Goal: Task Accomplishment & Management: Use online tool/utility

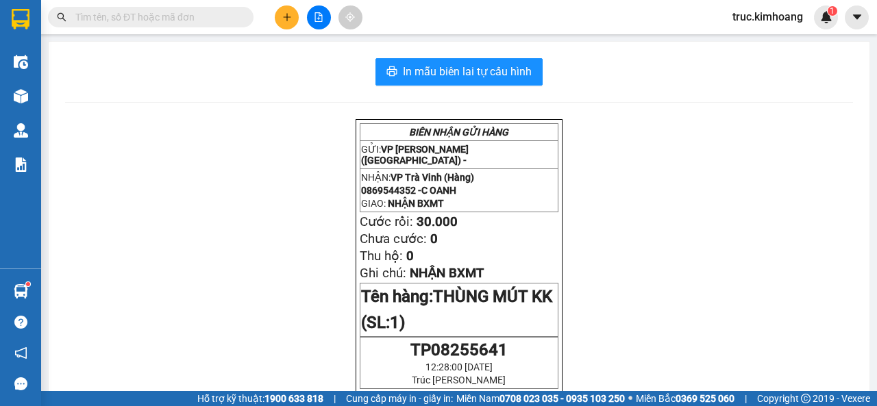
click at [286, 19] on icon "plus" at bounding box center [287, 17] width 10 height 10
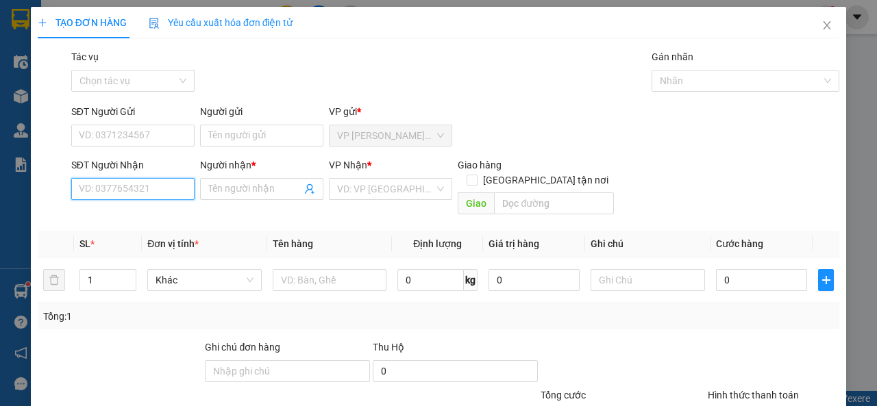
click at [92, 187] on input "SĐT Người Nhận" at bounding box center [132, 189] width 123 height 22
click at [819, 34] on span "Close" at bounding box center [827, 26] width 38 height 38
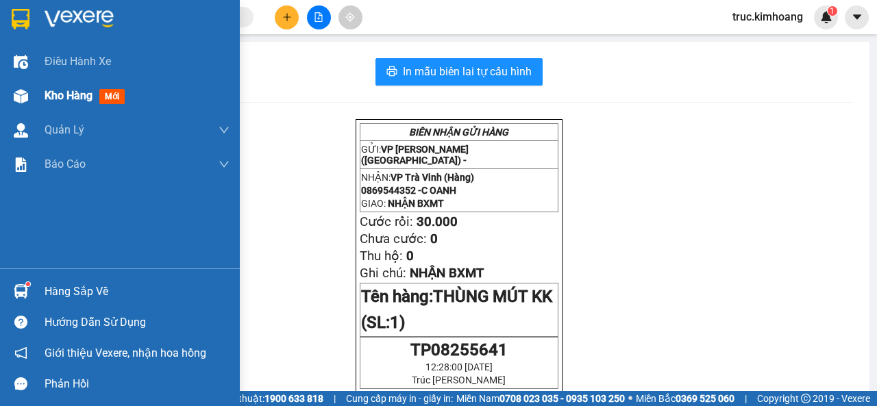
click at [25, 93] on img at bounding box center [21, 96] width 14 height 14
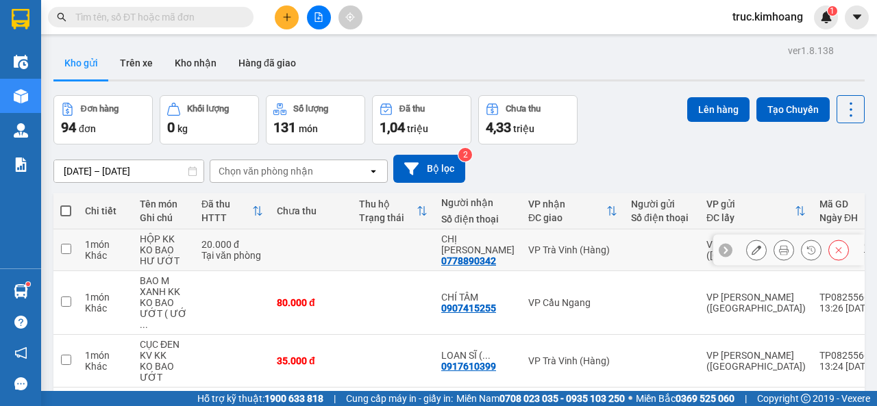
click at [67, 249] on input "checkbox" at bounding box center [66, 249] width 10 height 10
checkbox input "true"
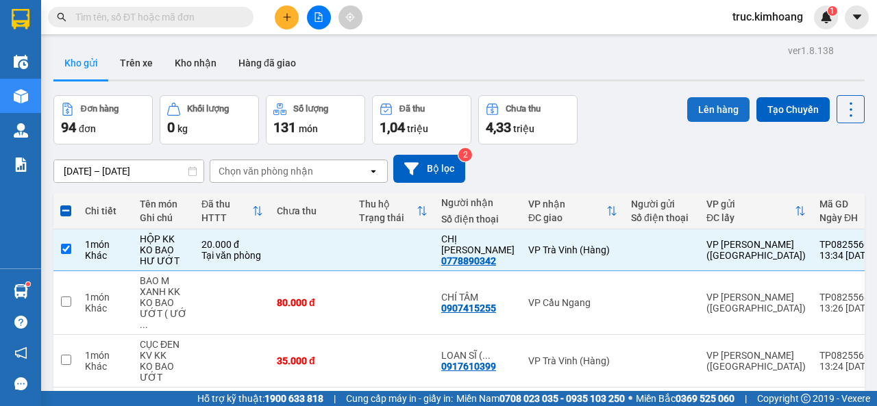
click at [717, 113] on button "Lên hàng" at bounding box center [718, 109] width 62 height 25
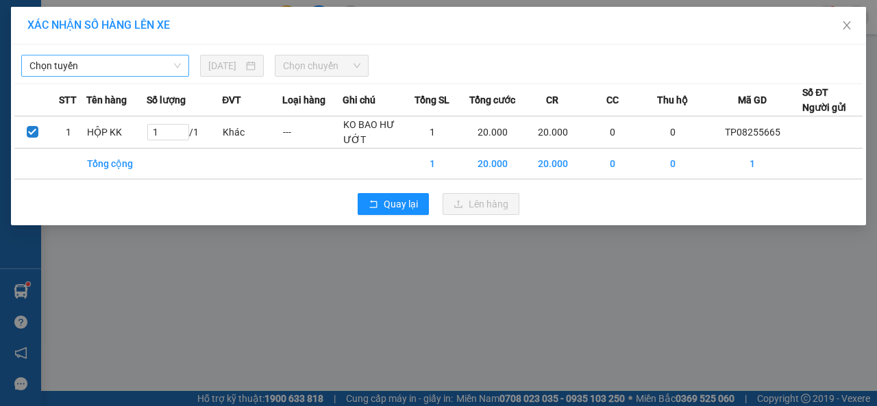
click at [103, 69] on span "Chọn tuyến" at bounding box center [104, 65] width 151 height 21
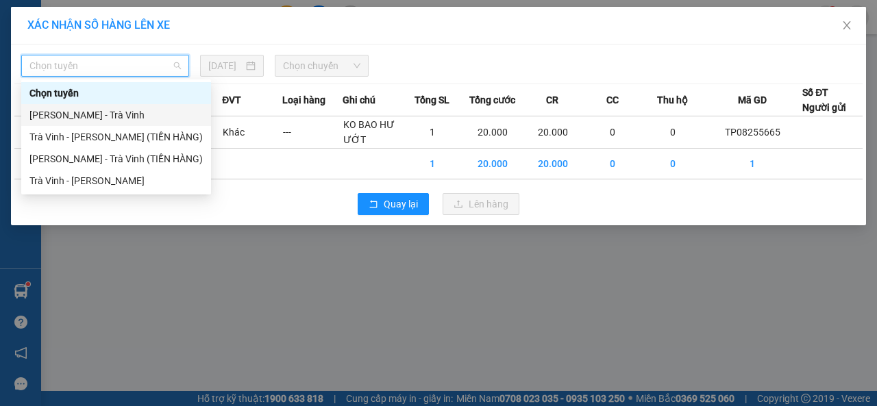
drag, startPoint x: 112, startPoint y: 110, endPoint x: 299, endPoint y: 79, distance: 189.5
click at [117, 109] on div "[PERSON_NAME] - Trà Vinh" at bounding box center [115, 115] width 173 height 15
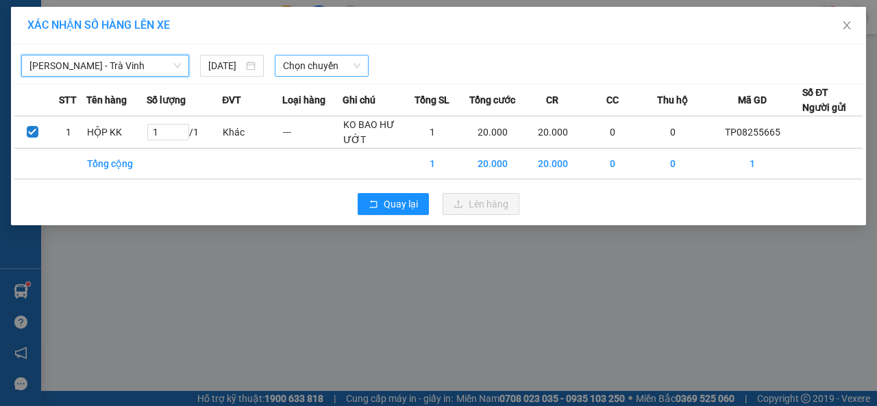
click at [346, 65] on span "Chọn chuyến" at bounding box center [321, 65] width 77 height 21
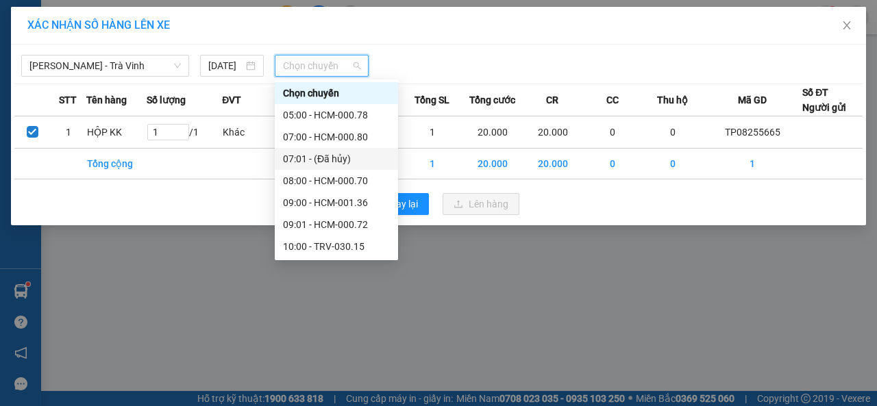
scroll to position [206, 0]
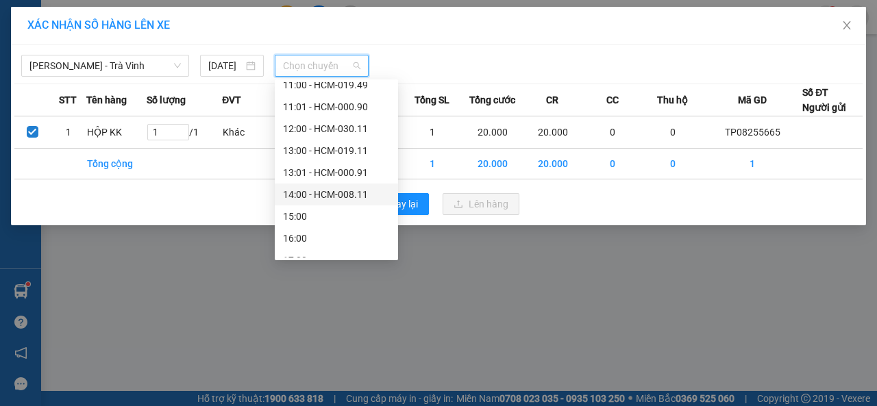
click at [349, 194] on div "14:00 - HCM-008.11" at bounding box center [336, 194] width 107 height 15
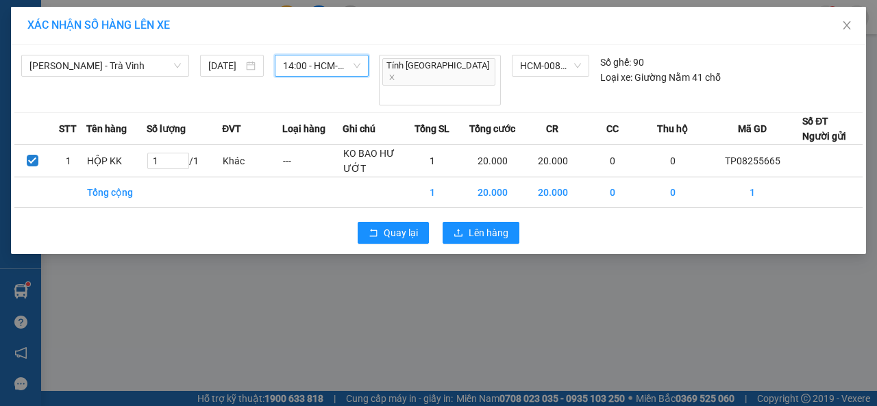
click at [351, 66] on span "14:00 - HCM-008.11" at bounding box center [321, 65] width 77 height 21
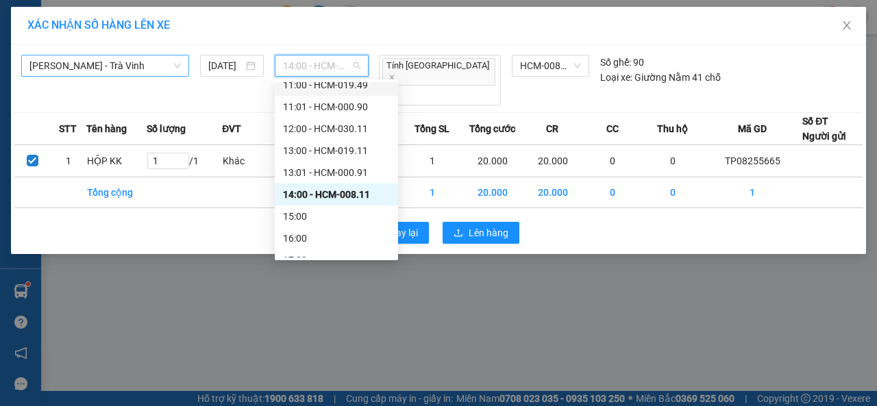
click at [136, 62] on span "[PERSON_NAME] - Trà Vinh" at bounding box center [104, 65] width 151 height 21
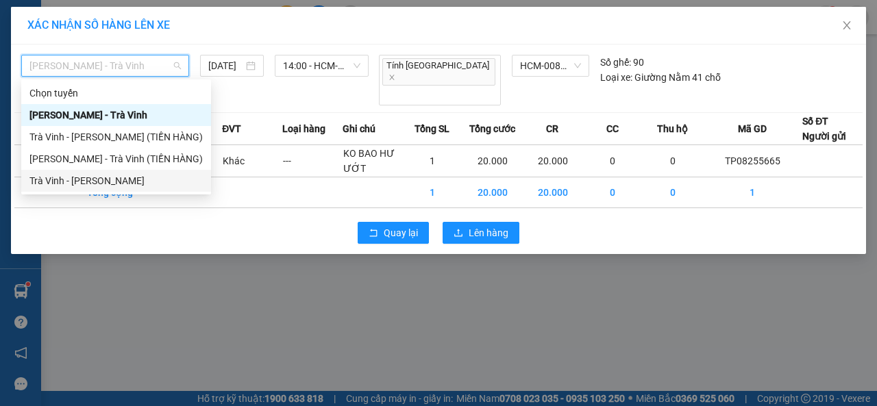
click at [90, 181] on div "Trà Vinh - [PERSON_NAME]" at bounding box center [115, 180] width 173 height 15
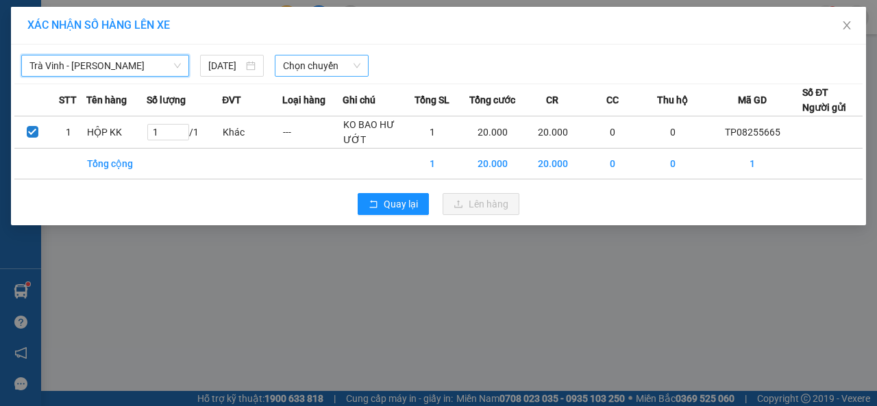
click at [348, 66] on span "Chọn chuyến" at bounding box center [321, 65] width 77 height 21
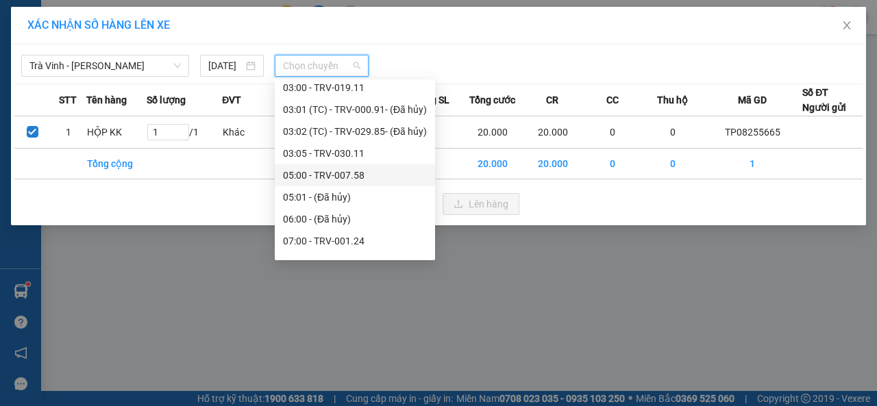
scroll to position [343, 0]
